Goal: Information Seeking & Learning: Learn about a topic

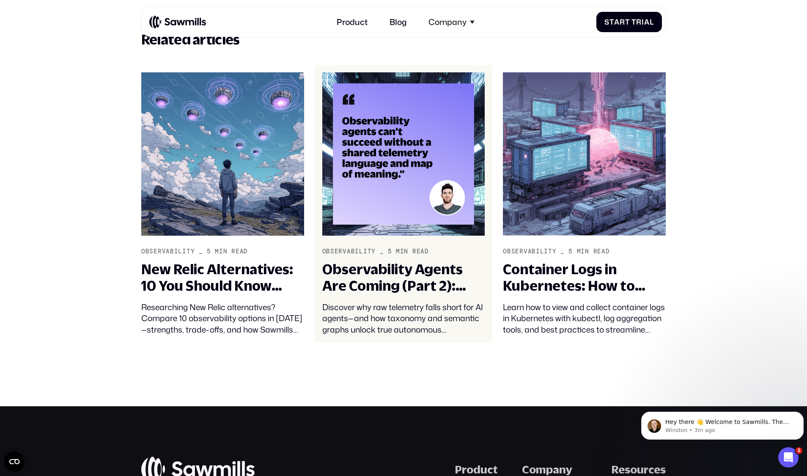
scroll to position [3059, 0]
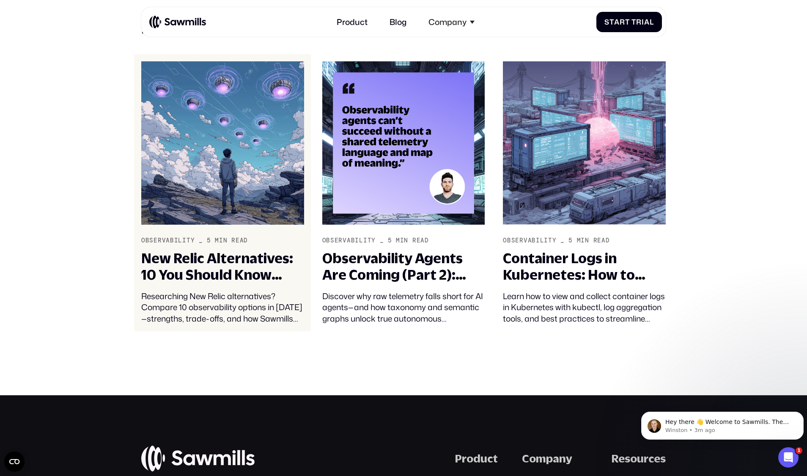
click at [230, 272] on div "New Relic Alternatives: 10 You Should Know About in [DATE]" at bounding box center [222, 266] width 163 height 33
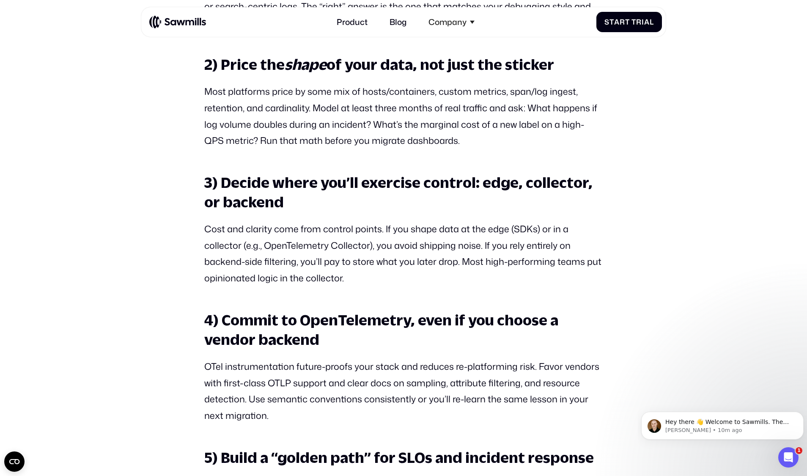
scroll to position [2760, 0]
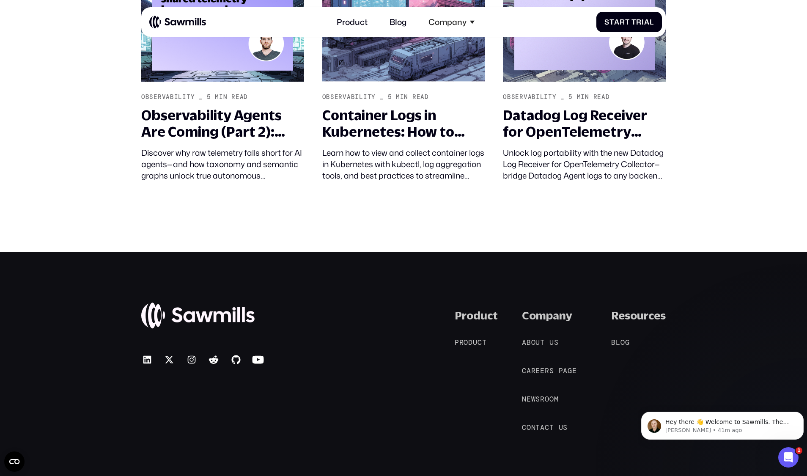
scroll to position [4381, 0]
